Goal: Task Accomplishment & Management: Complete application form

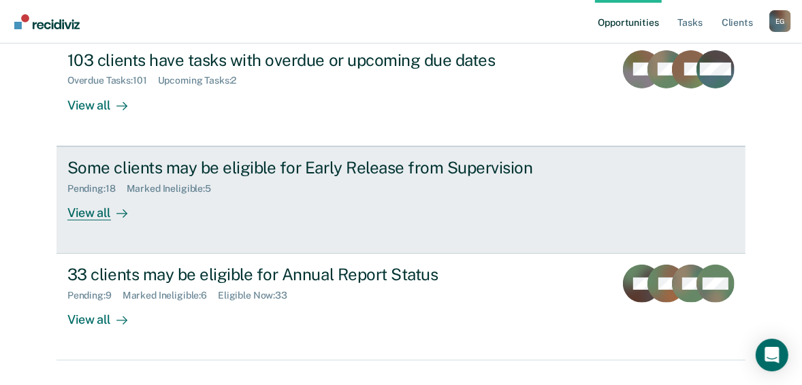
scroll to position [192, 0]
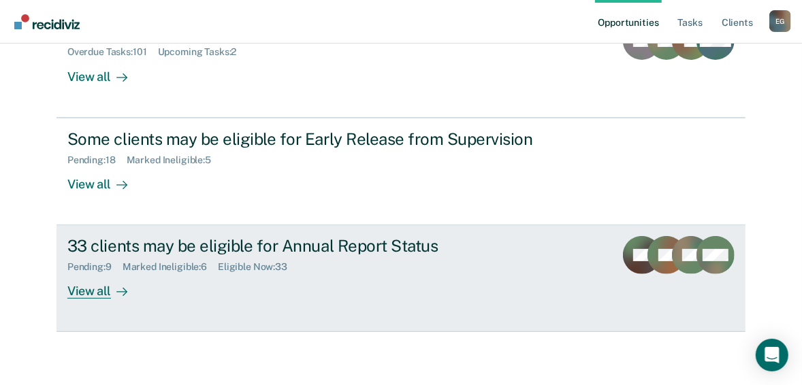
click at [336, 261] on div "Pending : 9 Marked Ineligible : 6 Eligible Now : 33" at bounding box center [306, 264] width 478 height 17
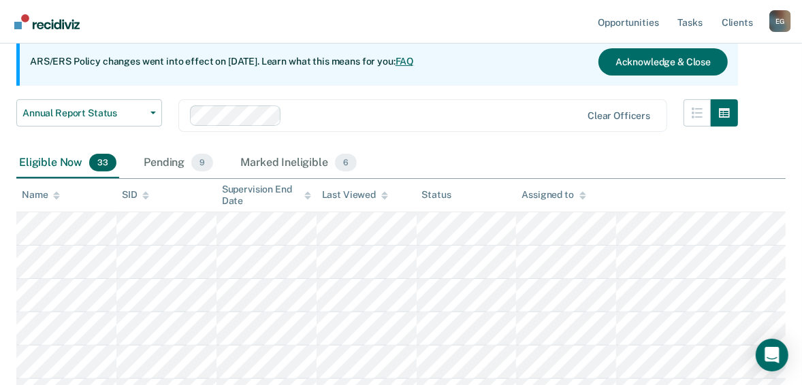
scroll to position [163, 0]
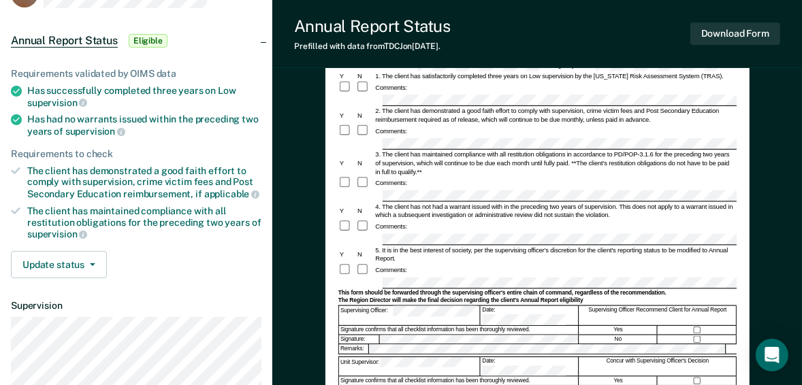
scroll to position [54, 0]
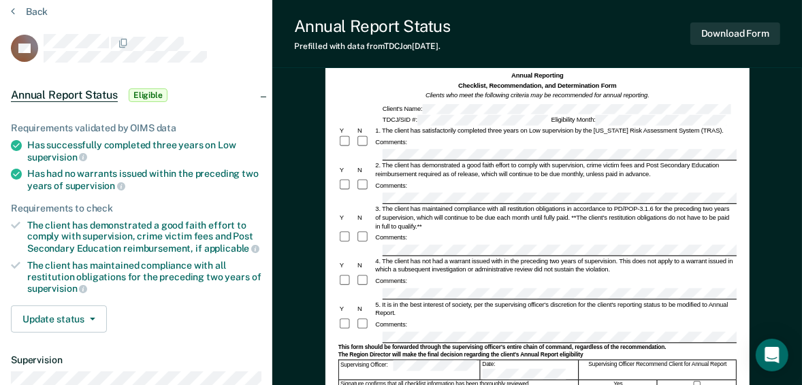
click at [484, 146] on div "Comments:" at bounding box center [537, 142] width 398 height 14
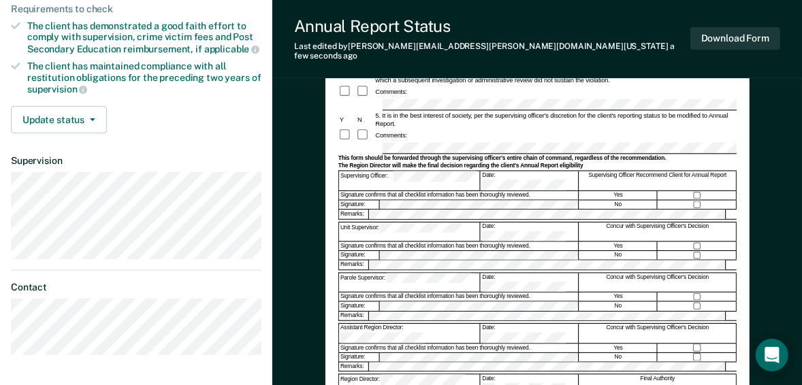
scroll to position [272, 0]
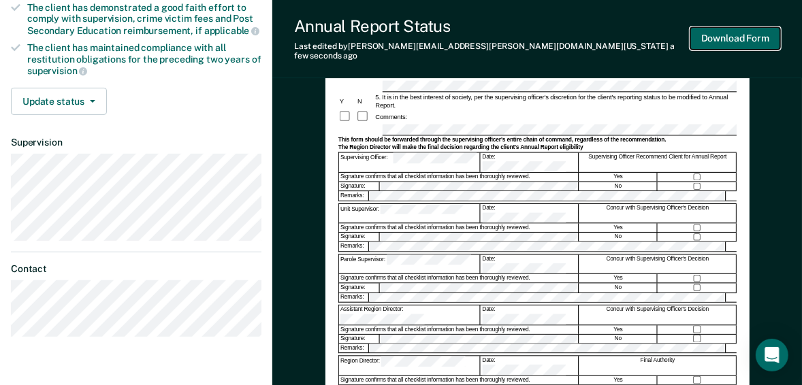
click at [740, 38] on button "Download Form" at bounding box center [735, 38] width 90 height 22
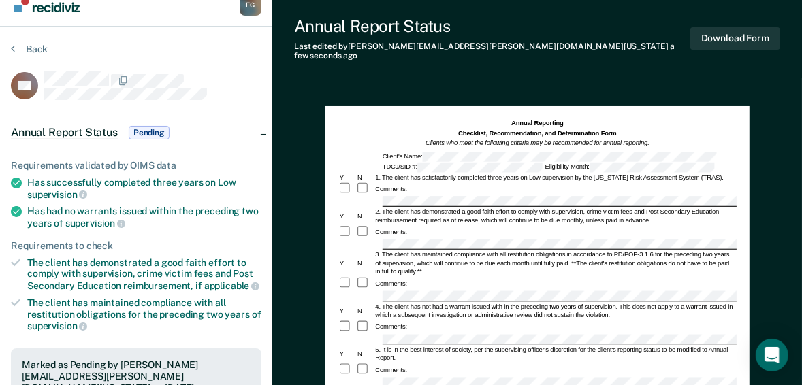
scroll to position [0, 0]
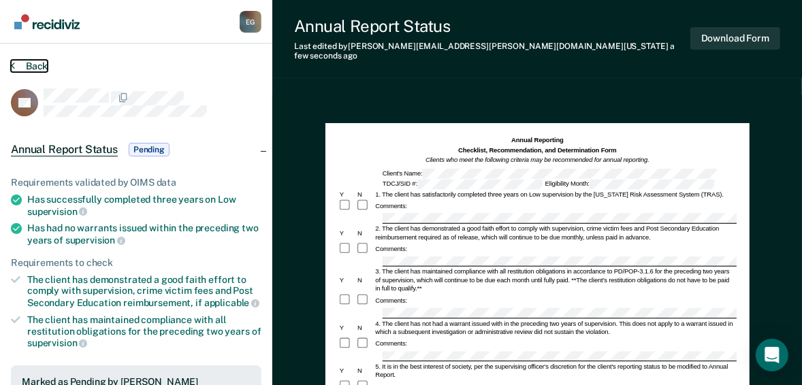
click at [20, 62] on button "Back" at bounding box center [29, 66] width 37 height 12
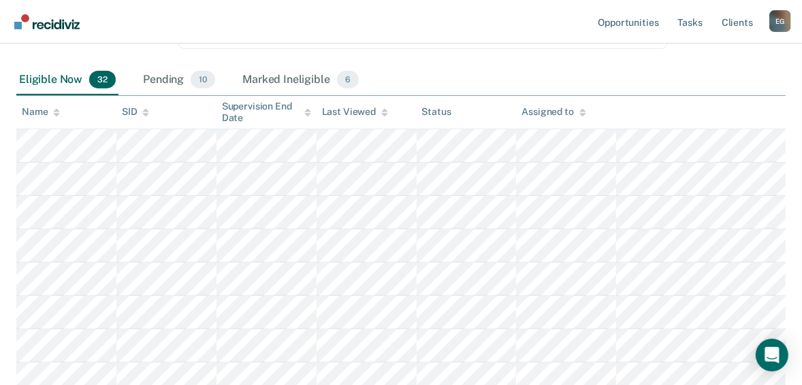
scroll to position [218, 0]
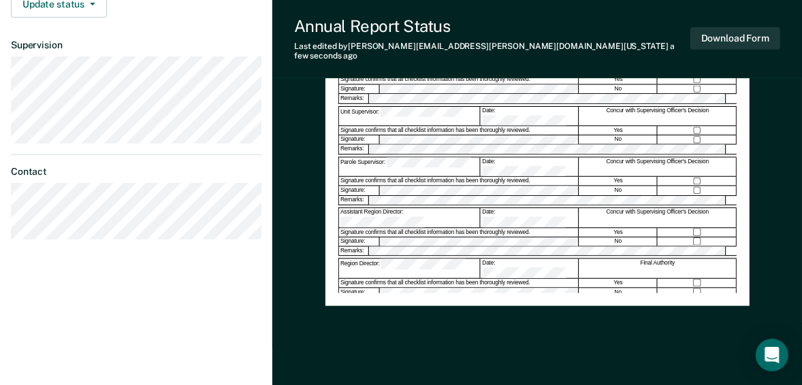
scroll to position [381, 0]
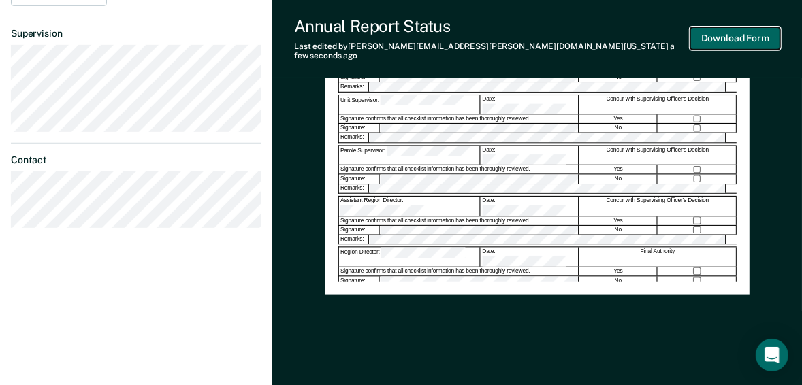
click at [729, 39] on button "Download Form" at bounding box center [735, 38] width 90 height 22
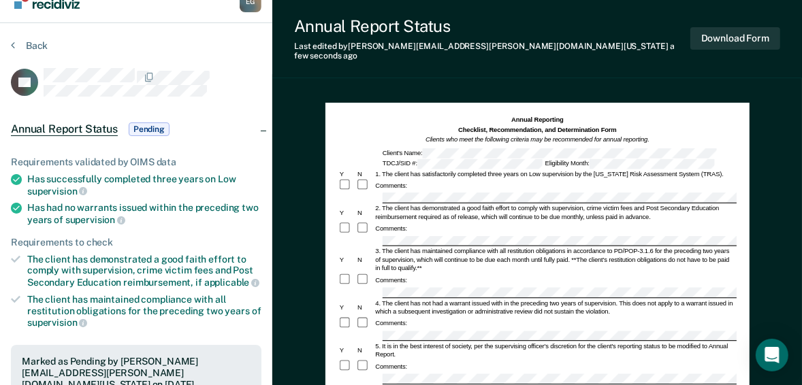
scroll to position [0, 0]
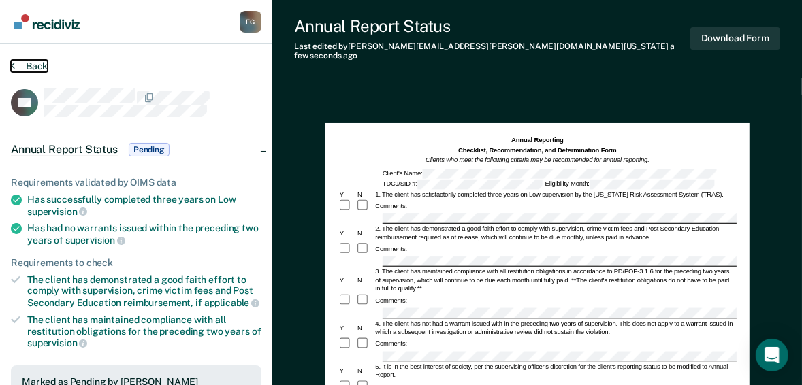
click at [28, 65] on button "Back" at bounding box center [29, 66] width 37 height 12
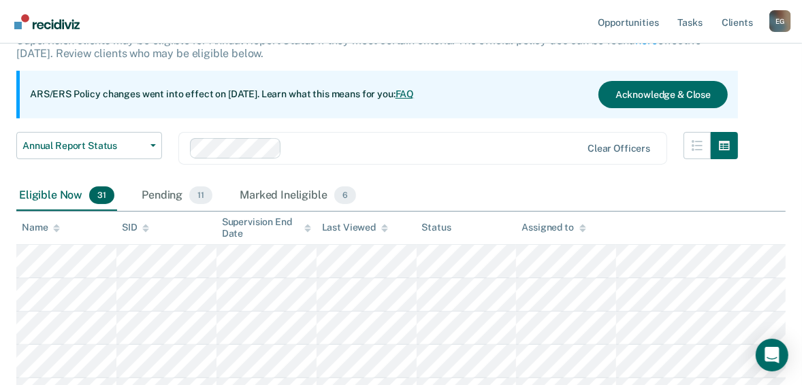
scroll to position [109, 0]
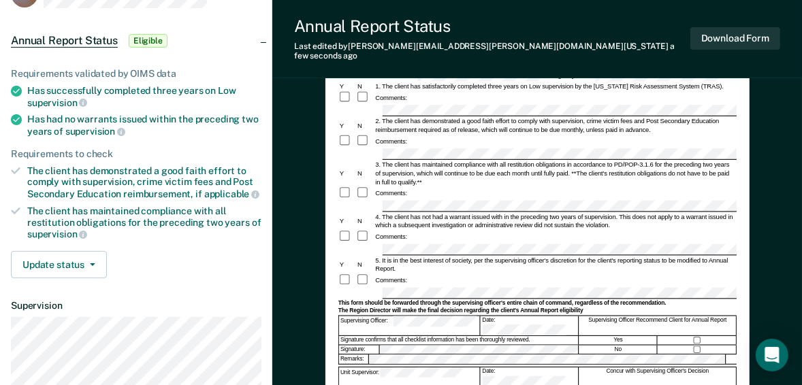
scroll to position [109, 0]
click at [750, 37] on button "Download Form" at bounding box center [735, 38] width 90 height 22
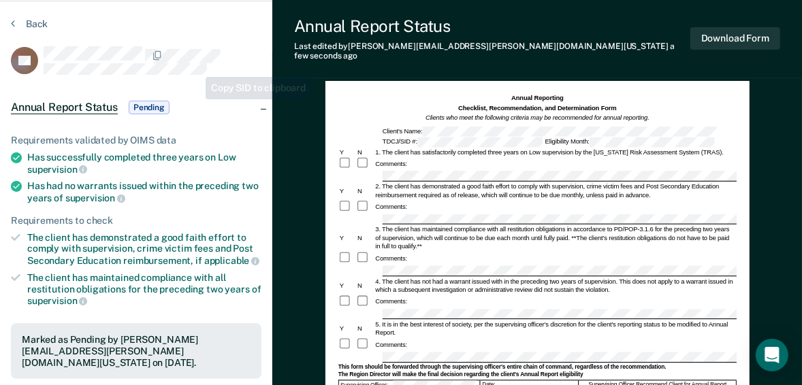
scroll to position [0, 0]
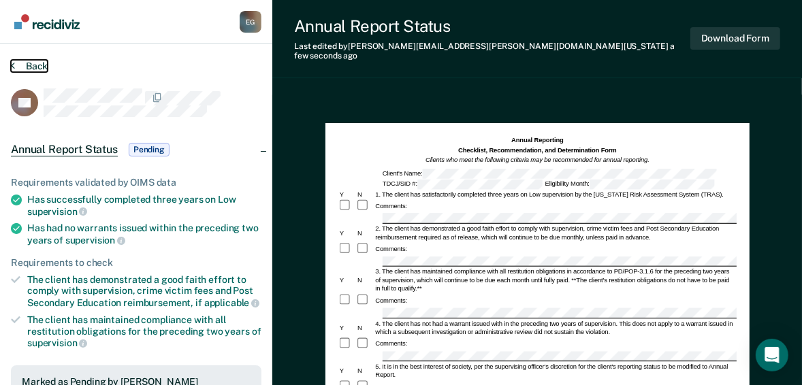
click at [29, 65] on button "Back" at bounding box center [29, 66] width 37 height 12
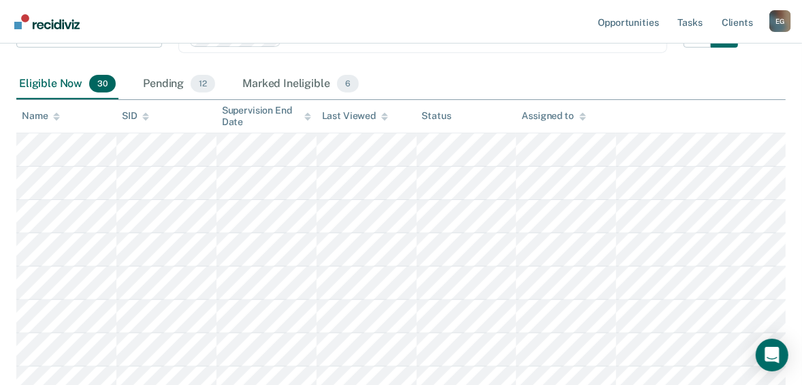
scroll to position [218, 0]
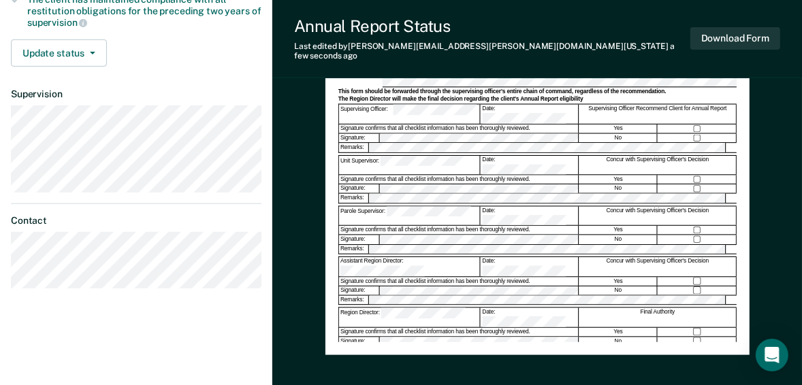
scroll to position [327, 0]
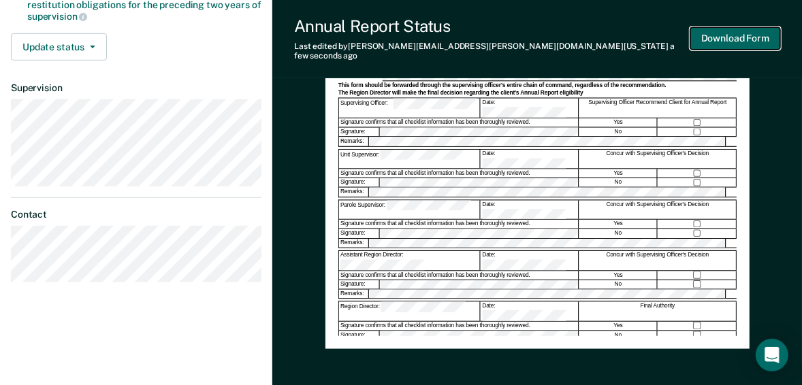
click at [720, 31] on button "Download Form" at bounding box center [735, 38] width 90 height 22
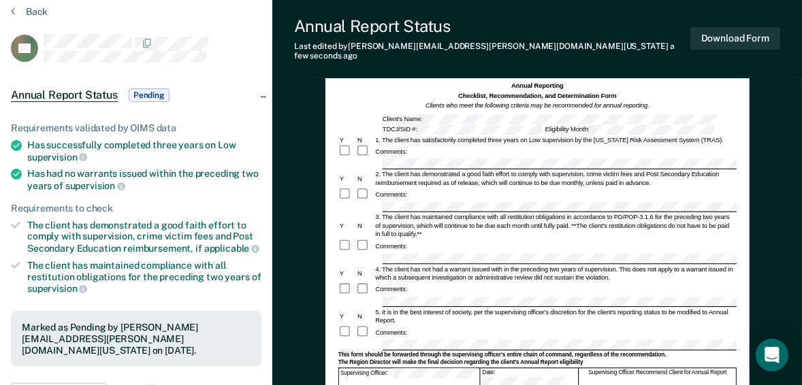
scroll to position [0, 0]
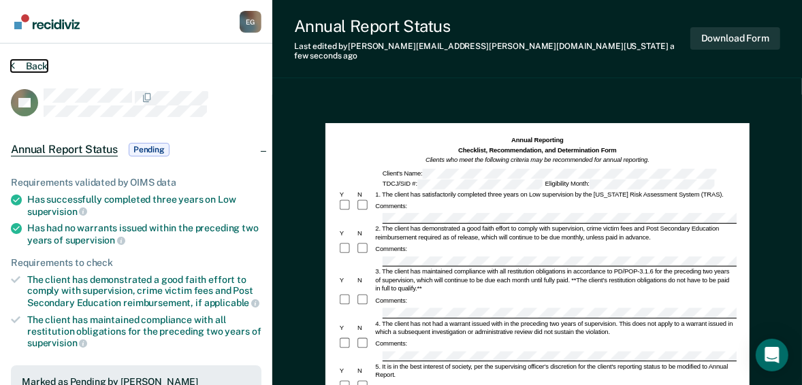
click at [35, 63] on button "Back" at bounding box center [29, 66] width 37 height 12
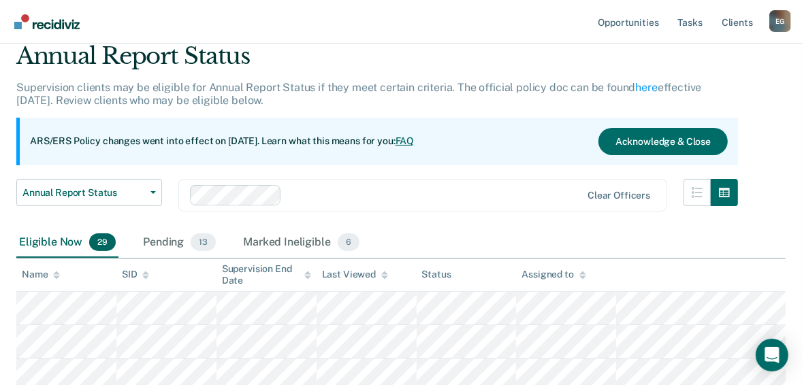
scroll to position [109, 0]
